Goal: Task Accomplishment & Management: Manage account settings

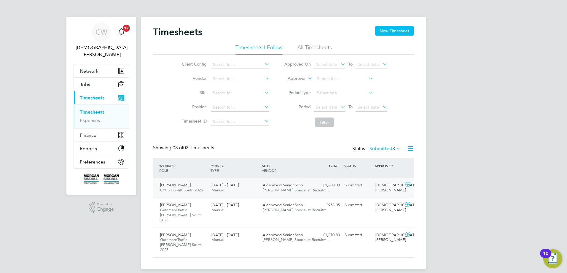
click at [274, 189] on span "[PERSON_NAME] Specialist Recruitm…" at bounding box center [297, 189] width 68 height 5
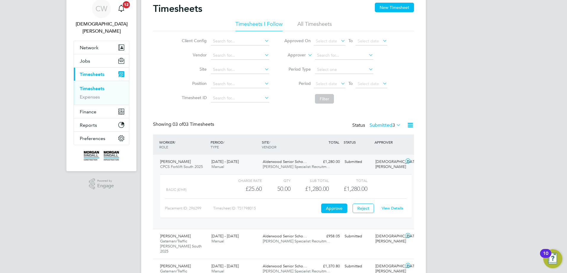
scroll to position [25, 0]
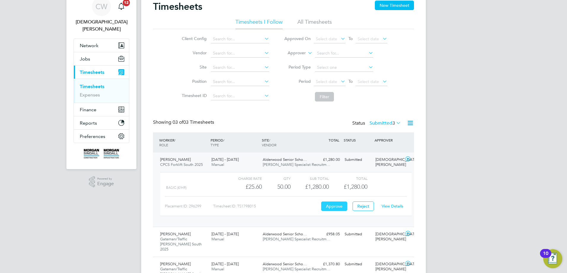
click at [329, 207] on button "Approve" at bounding box center [334, 205] width 26 height 9
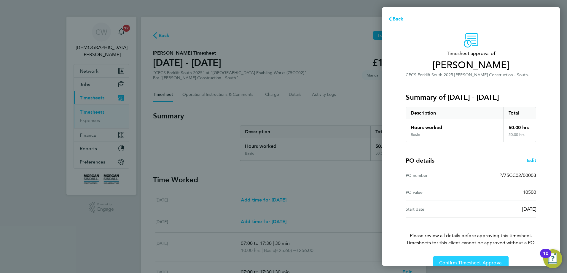
click at [447, 263] on span "Confirm Timesheet Approval" at bounding box center [470, 263] width 63 height 6
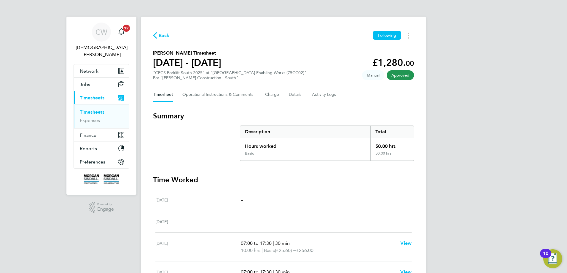
click at [162, 36] on span "Back" at bounding box center [164, 35] width 11 height 7
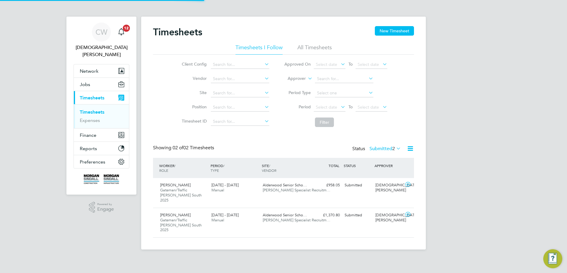
scroll to position [15, 52]
click at [194, 194] on div "Ryan Smith Gateman/Traffic Marshall South 2025 2 - 8 Aug 2025" at bounding box center [183, 192] width 51 height 25
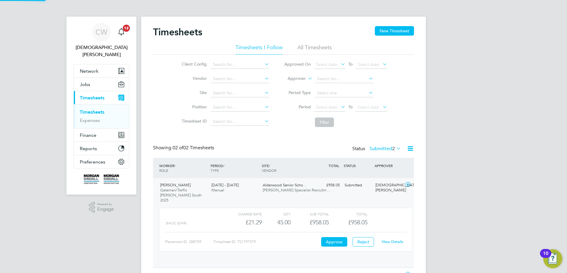
scroll to position [10, 58]
click at [388, 239] on link "View Details" at bounding box center [392, 241] width 22 height 5
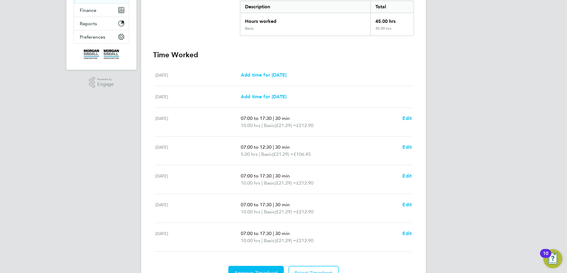
scroll to position [145, 0]
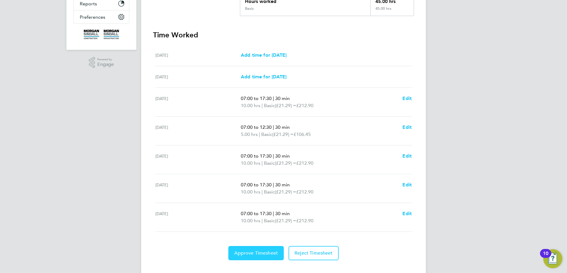
click at [247, 254] on span "Approve Timesheet" at bounding box center [256, 253] width 44 height 6
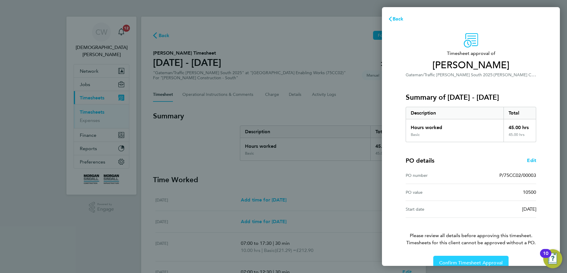
click at [440, 261] on span "Confirm Timesheet Approval" at bounding box center [470, 263] width 63 height 6
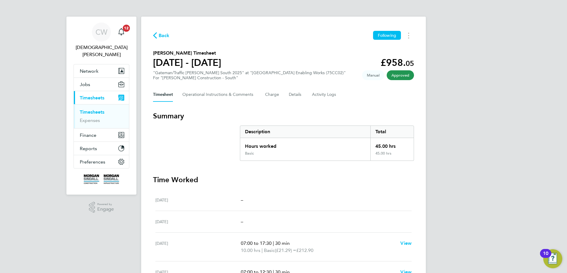
click at [164, 36] on span "Back" at bounding box center [164, 35] width 11 height 7
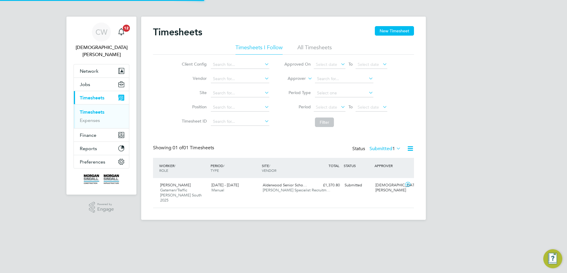
scroll to position [15, 52]
click at [193, 195] on div "[PERSON_NAME] [PERSON_NAME]/Traffic [PERSON_NAME] South 2025 [DATE] - [DATE]" at bounding box center [183, 192] width 51 height 25
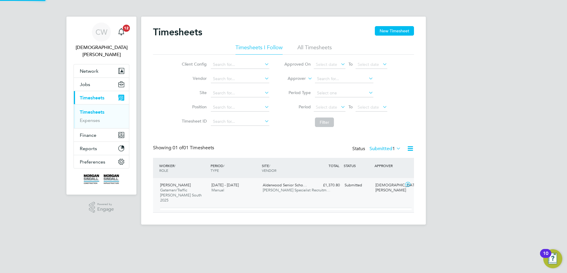
scroll to position [10, 58]
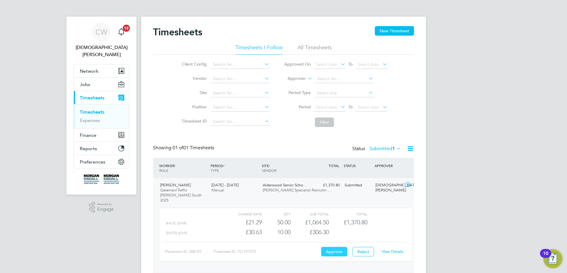
click at [337, 247] on button "Approve" at bounding box center [334, 251] width 26 height 9
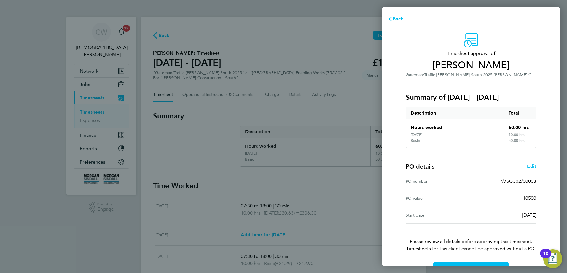
scroll to position [17, 0]
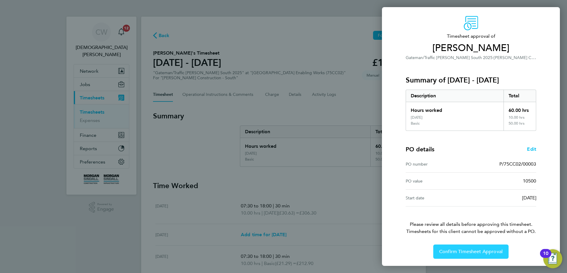
click at [443, 254] on button "Confirm Timesheet Approval" at bounding box center [470, 251] width 75 height 14
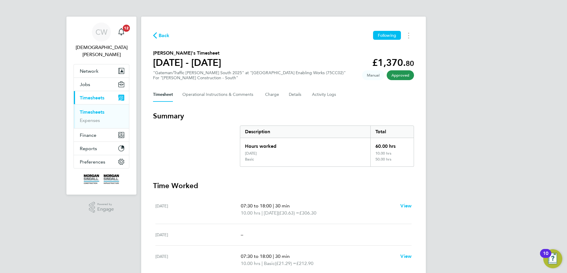
click at [163, 37] on span "Back" at bounding box center [164, 35] width 11 height 7
